Goal: Task Accomplishment & Management: Manage account settings

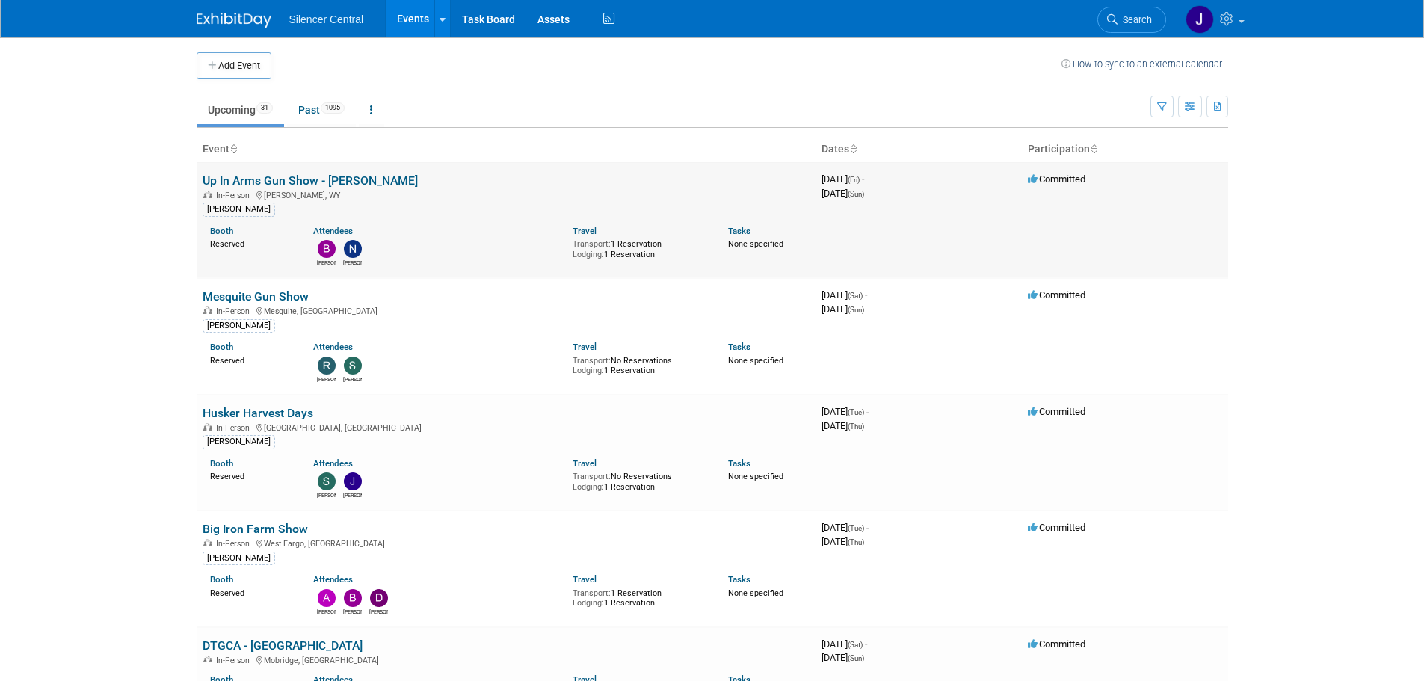
click at [321, 179] on link "Up In Arms Gun Show - [PERSON_NAME]" at bounding box center [310, 180] width 215 height 14
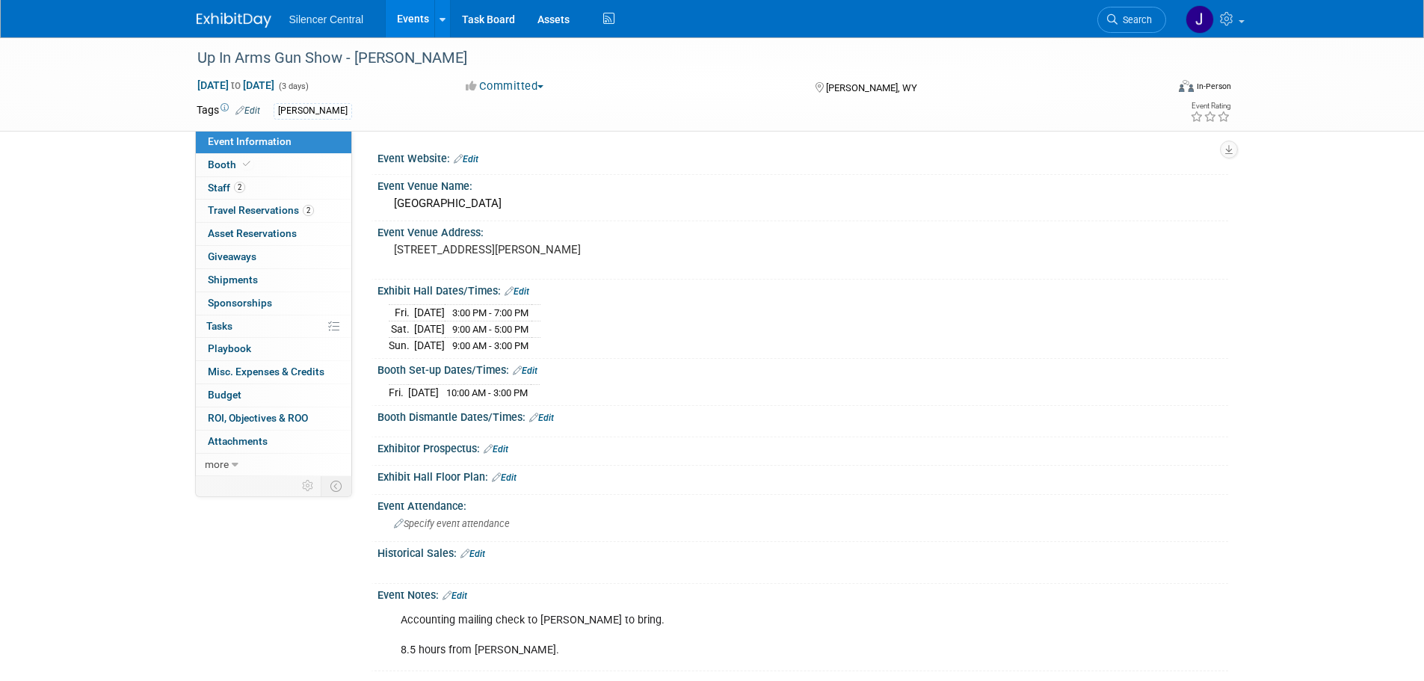
click at [481, 553] on link "Edit" at bounding box center [472, 554] width 25 height 10
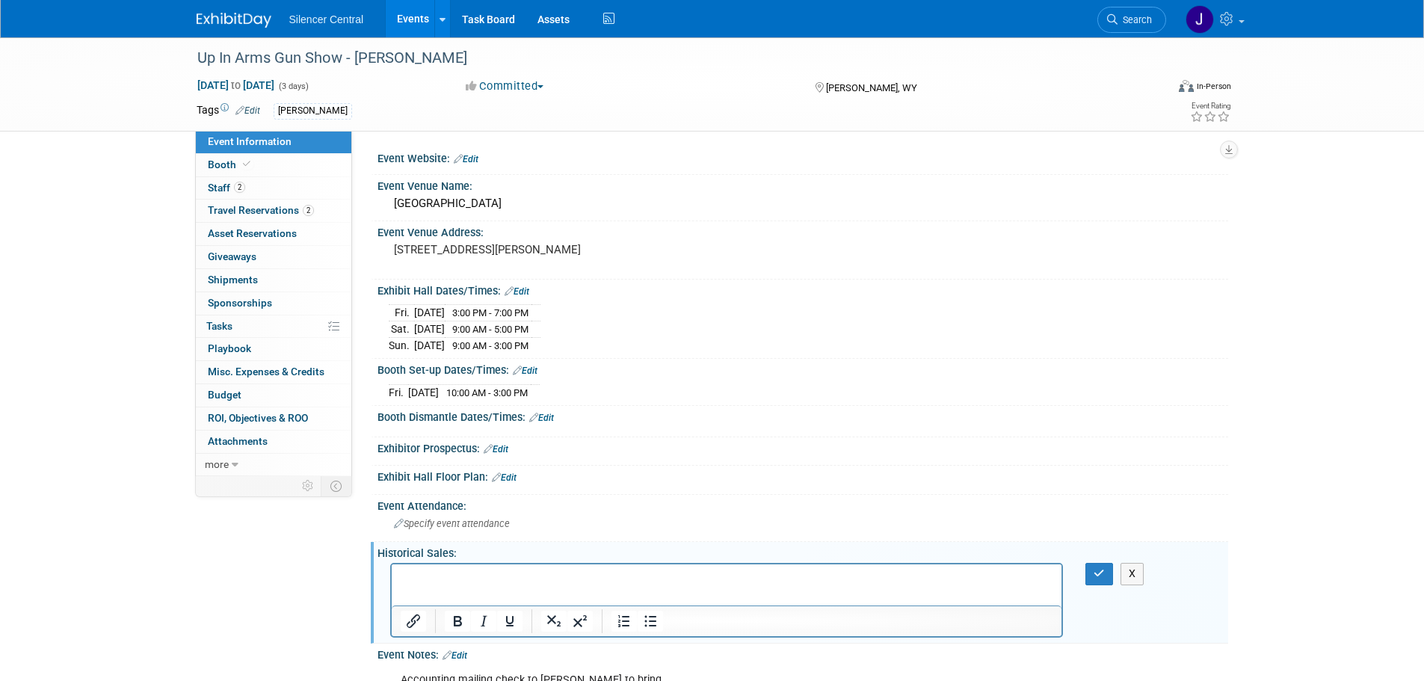
click at [491, 585] on html at bounding box center [726, 574] width 670 height 21
click at [491, 584] on html at bounding box center [726, 574] width 670 height 21
click at [1087, 570] on button "button" at bounding box center [1099, 574] width 28 height 22
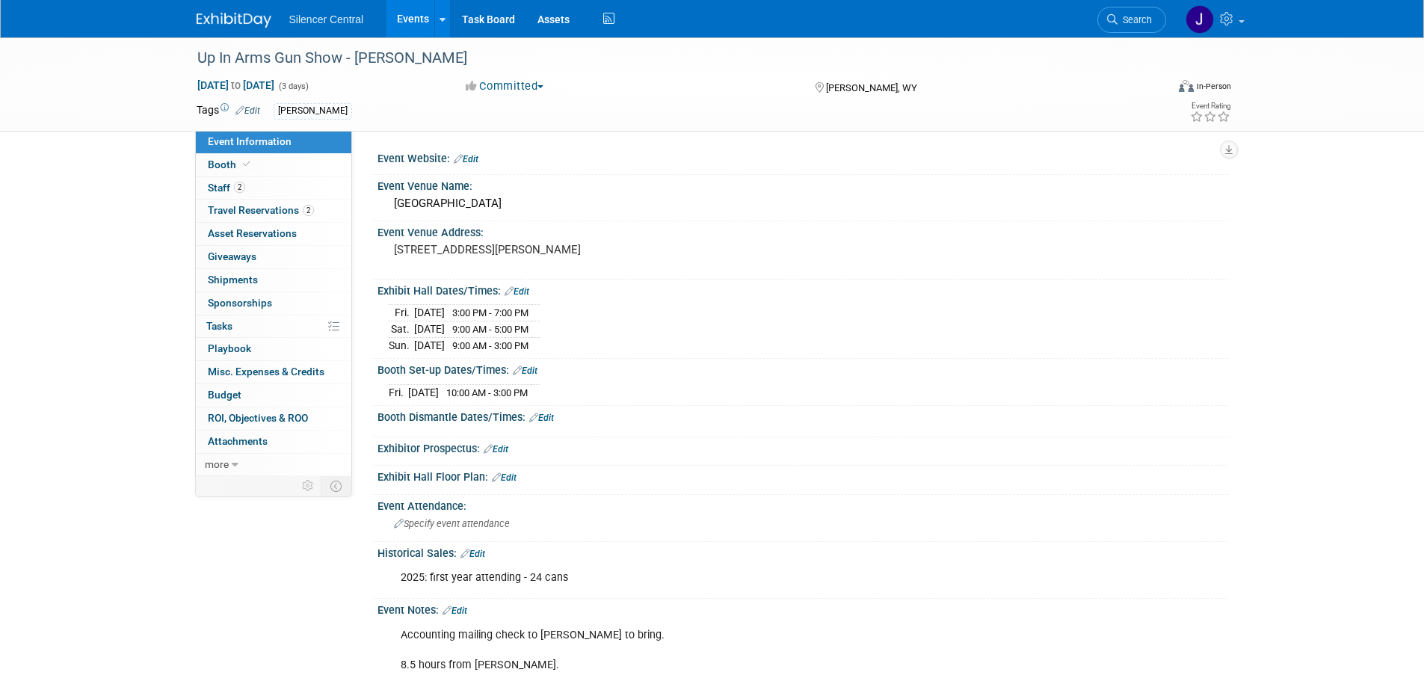
click at [227, 22] on img at bounding box center [234, 20] width 75 height 15
